Goal: Task Accomplishment & Management: Use online tool/utility

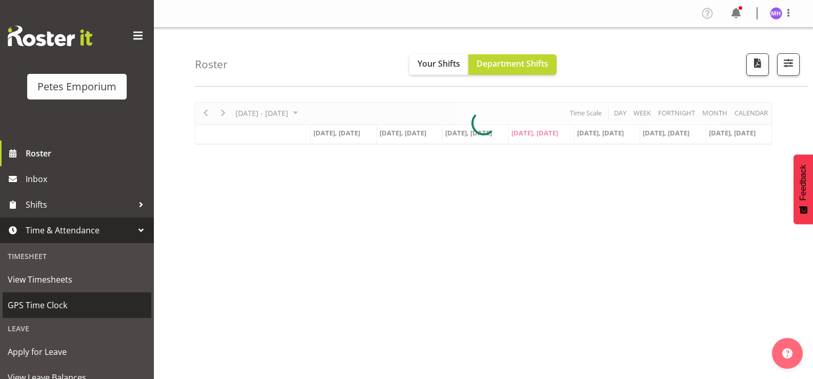
click at [61, 300] on span "GPS Time Clock" at bounding box center [77, 305] width 139 height 15
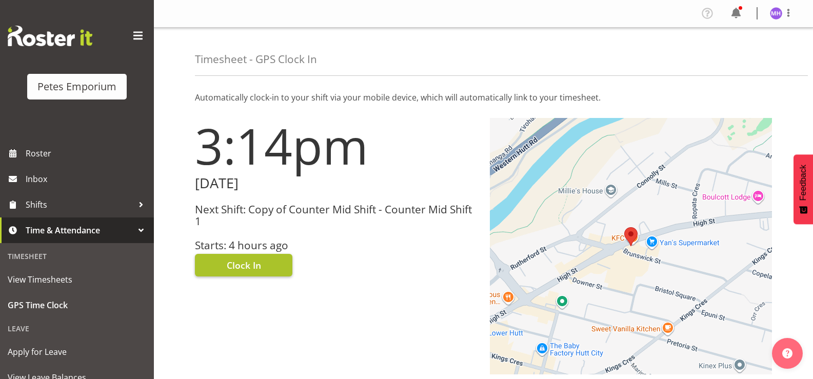
click at [245, 262] on span "Clock In" at bounding box center [244, 265] width 34 height 13
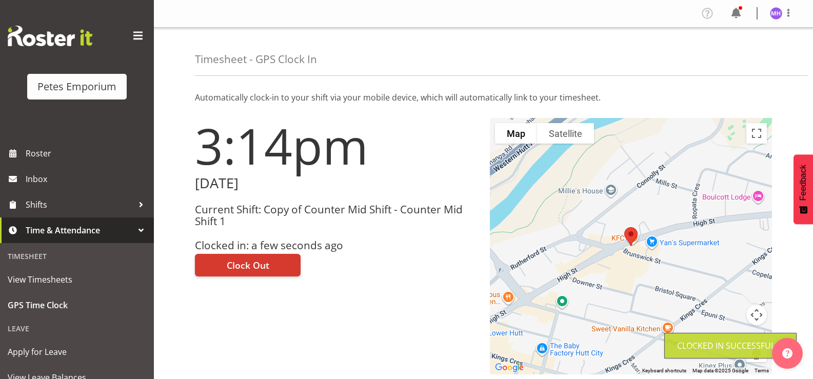
click at [781, 16] on img at bounding box center [776, 13] width 12 height 12
click at [741, 57] on link "Log Out" at bounding box center [745, 54] width 99 height 18
